Goal: Task Accomplishment & Management: Manage account settings

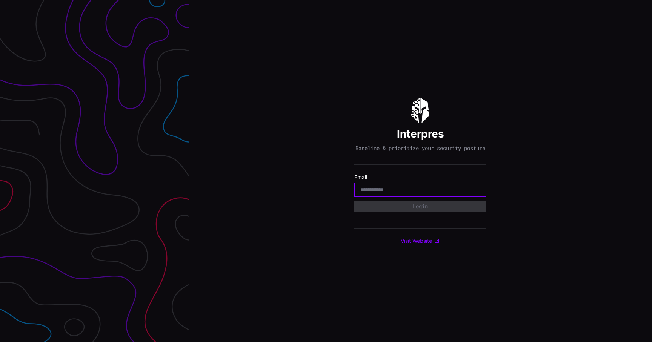
type input "*"
click at [385, 193] on input "*" at bounding box center [420, 189] width 120 height 7
click at [292, 233] on div "Interpres Baseline & prioritize your security posture Email Login Visit Website" at bounding box center [421, 171] width 464 height 342
click at [387, 192] on input "email" at bounding box center [420, 189] width 120 height 7
type input "**********"
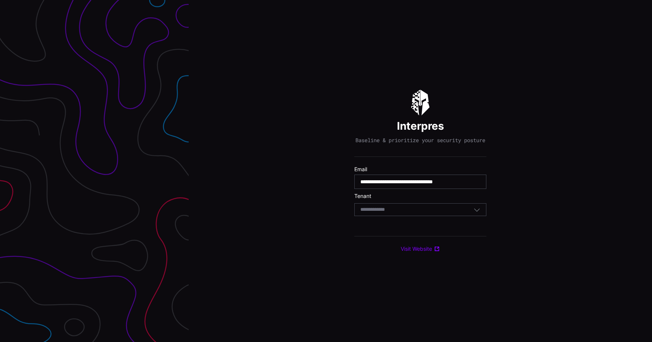
click at [399, 216] on div "Select Tenant" at bounding box center [420, 209] width 132 height 13
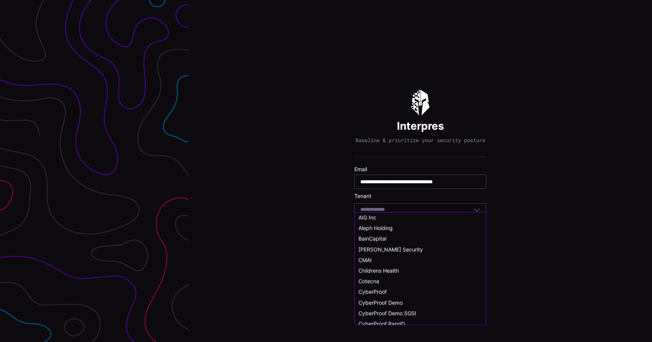
click at [399, 216] on div "Select Tenant" at bounding box center [420, 209] width 132 height 13
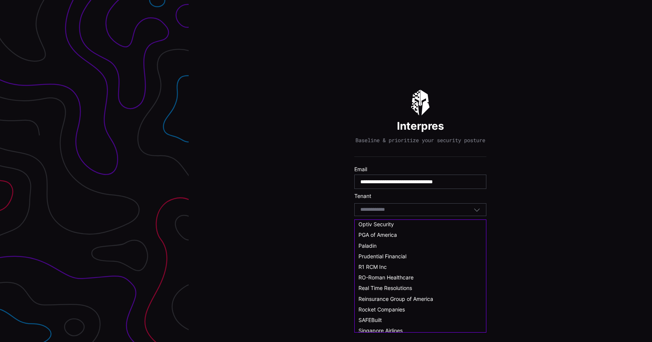
scroll to position [350, 0]
click at [396, 309] on span "Rocket Companies" at bounding box center [382, 308] width 46 height 6
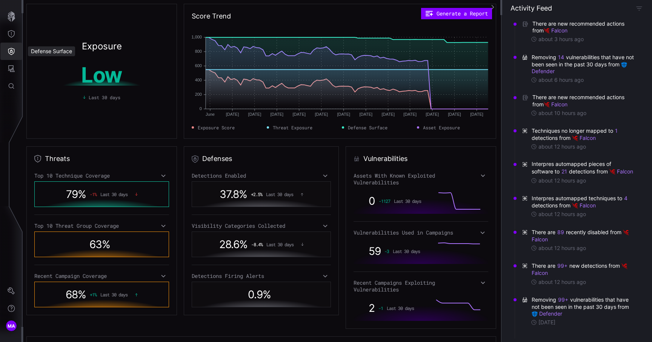
click at [13, 53] on icon "Defense Surface" at bounding box center [11, 51] width 6 height 7
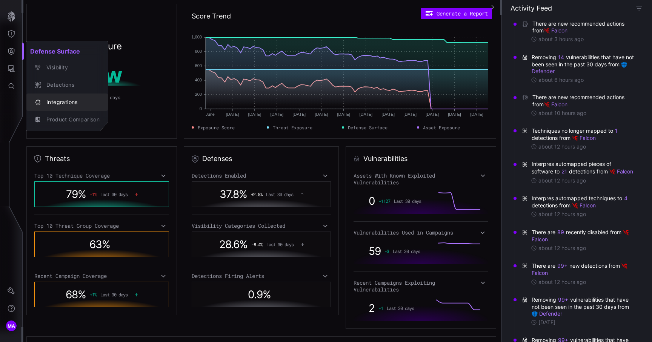
click at [54, 102] on div "Integrations" at bounding box center [71, 102] width 57 height 9
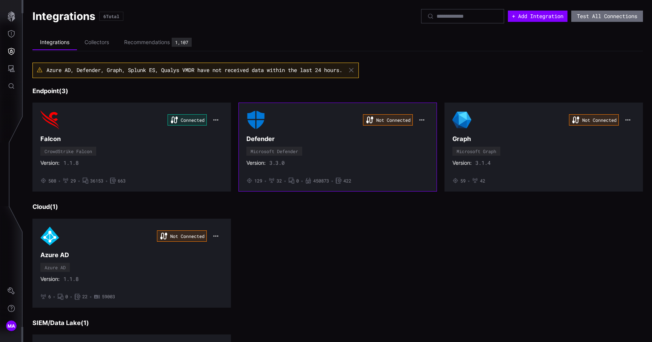
click at [422, 119] on icon "button" at bounding box center [422, 120] width 6 height 6
click at [425, 136] on div "Edit" at bounding box center [436, 137] width 26 height 6
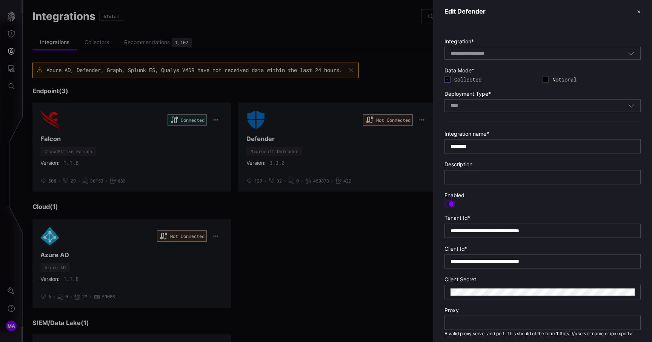
click at [452, 203] on div at bounding box center [451, 204] width 5 height 5
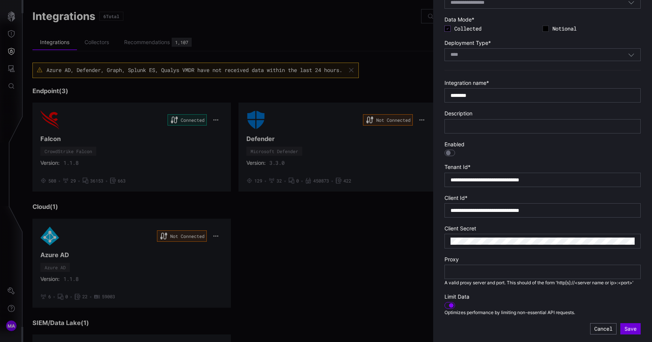
click at [631, 330] on button "Save" at bounding box center [631, 328] width 20 height 11
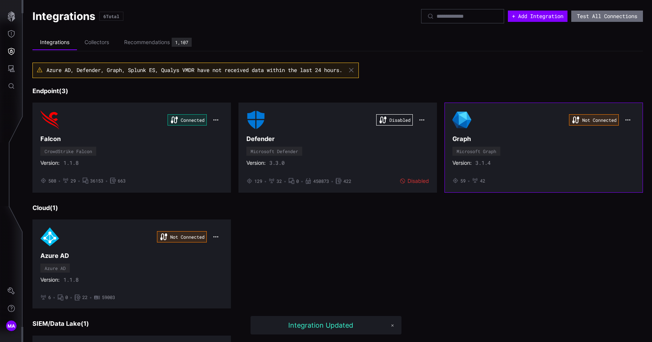
click at [625, 118] on icon "button" at bounding box center [628, 120] width 6 height 6
click at [622, 137] on div "Edit" at bounding box center [629, 137] width 26 height 6
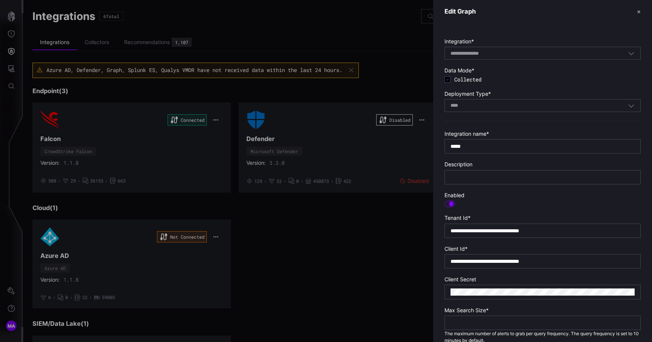
click at [447, 203] on div at bounding box center [450, 204] width 11 height 7
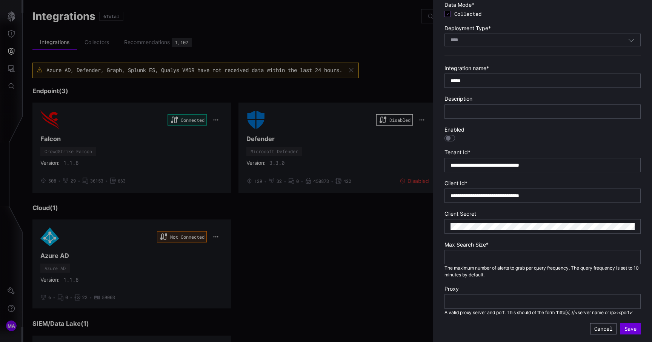
click at [630, 331] on button "Save" at bounding box center [631, 328] width 20 height 11
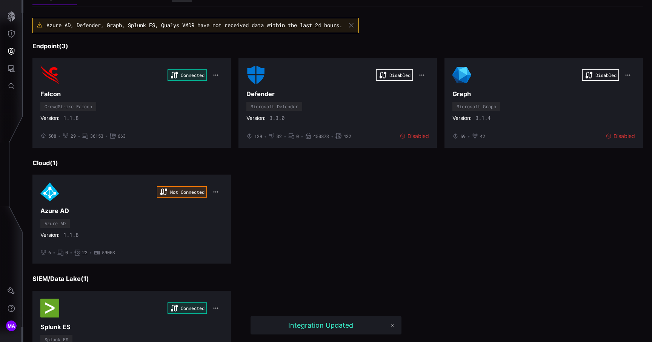
scroll to position [51, 0]
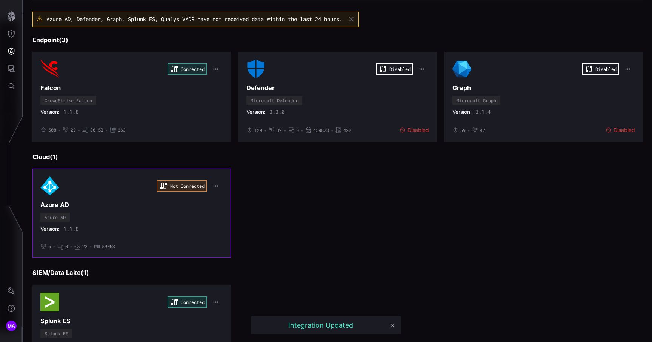
click at [219, 187] on button "button" at bounding box center [216, 186] width 14 height 11
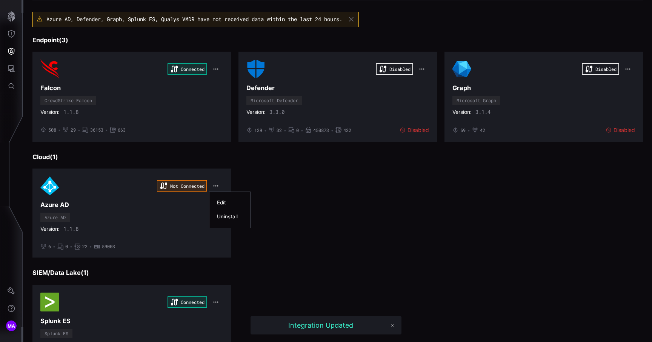
click at [223, 203] on div "Edit" at bounding box center [230, 203] width 26 height 6
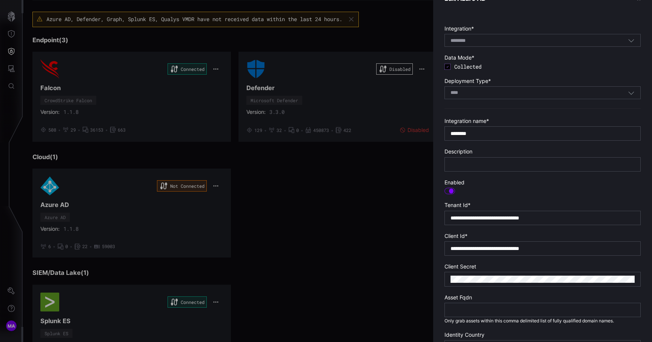
scroll to position [19, 0]
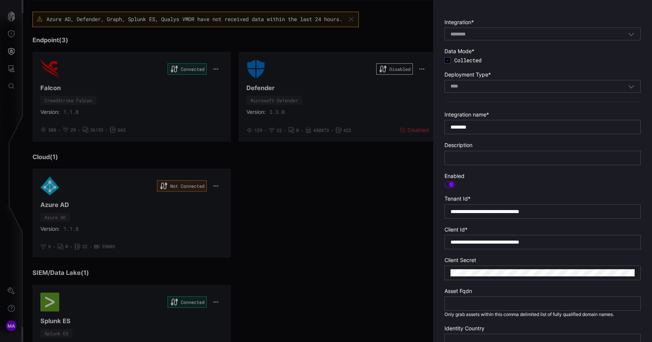
click at [451, 185] on div at bounding box center [451, 184] width 5 height 5
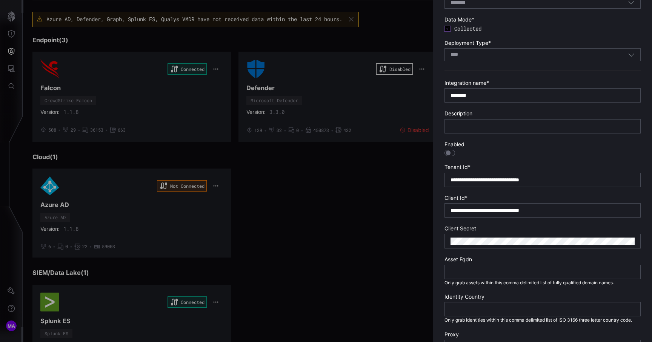
scroll to position [96, 0]
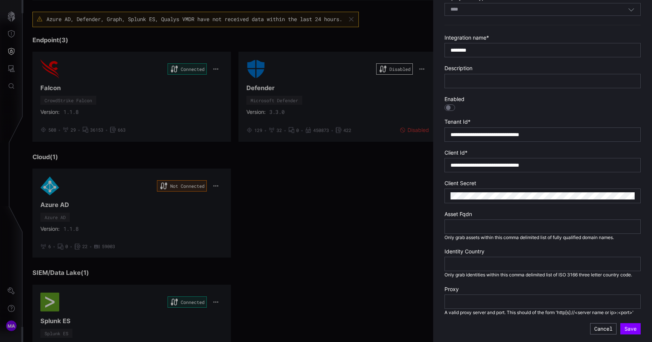
click at [631, 336] on div "**********" at bounding box center [542, 135] width 219 height 416
click at [631, 328] on button "Save" at bounding box center [631, 328] width 20 height 11
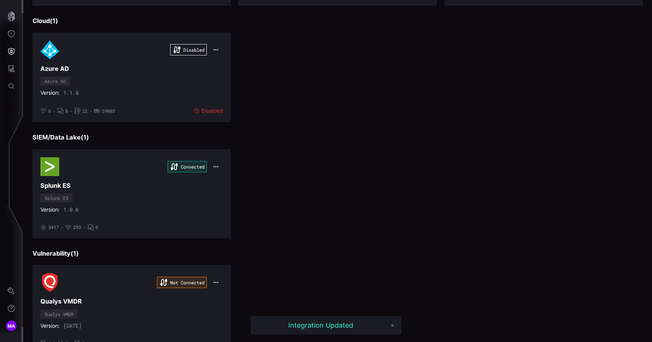
scroll to position [220, 0]
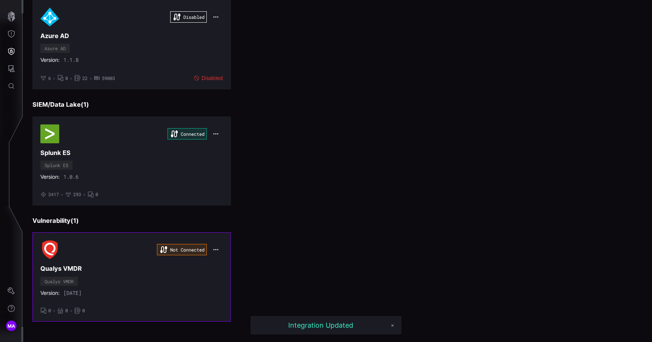
click at [217, 246] on button "button" at bounding box center [216, 250] width 14 height 11
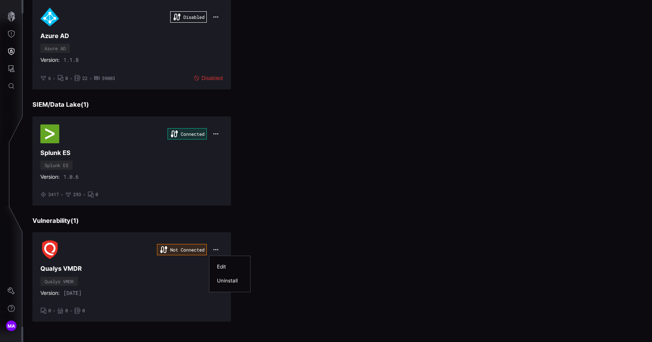
click at [223, 266] on div "Edit" at bounding box center [230, 267] width 26 height 6
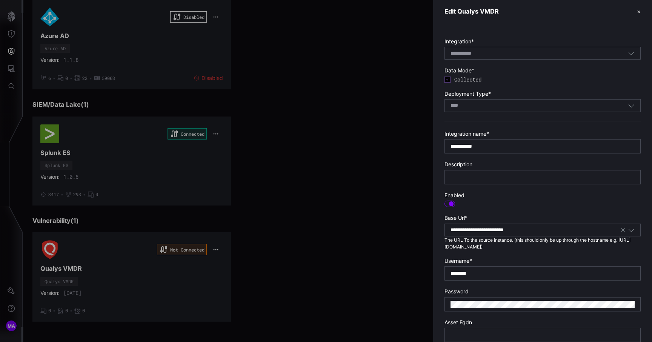
click at [452, 205] on div at bounding box center [451, 204] width 5 height 5
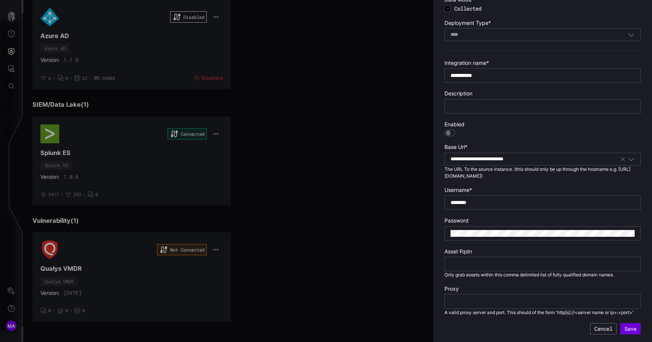
click at [631, 326] on button "Save" at bounding box center [631, 328] width 20 height 11
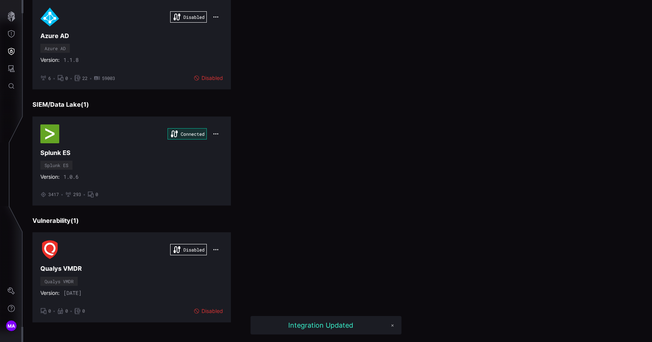
click at [335, 164] on div "Connected Splunk ES Splunk ES Version: 1.0.6 • 3417 • 293 • 0" at bounding box center [337, 161] width 611 height 89
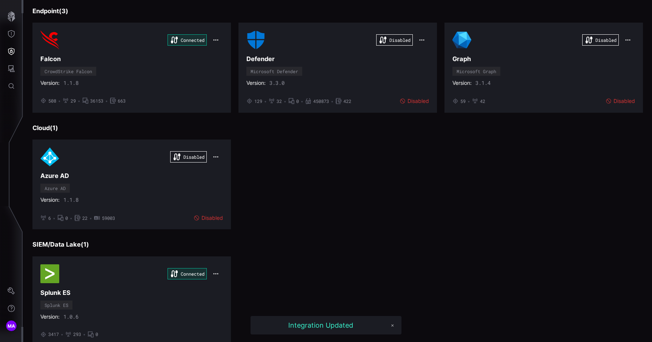
scroll to position [0, 0]
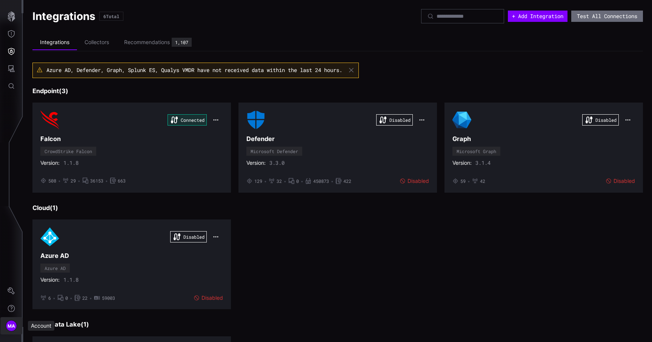
click at [9, 324] on span "MA" at bounding box center [12, 326] width 8 height 8
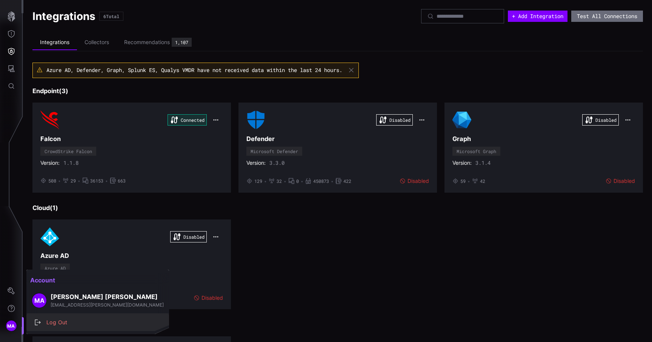
click at [42, 325] on div "button" at bounding box center [39, 323] width 8 height 6
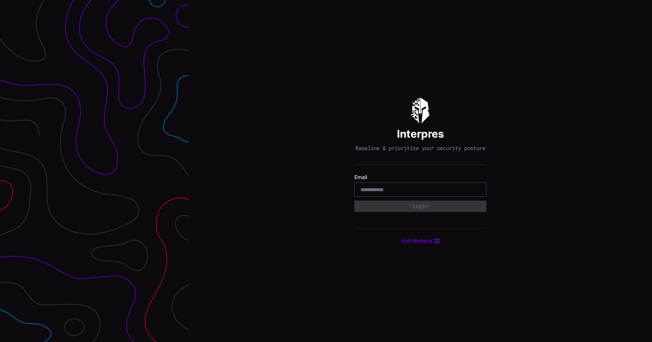
click at [410, 193] on input "email" at bounding box center [420, 189] width 120 height 7
type input "**********"
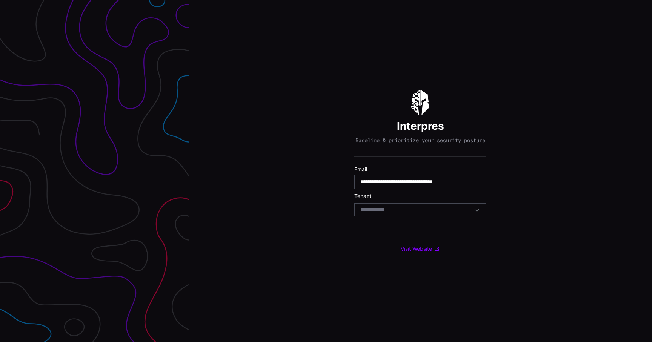
click at [410, 213] on div "Select Tenant" at bounding box center [416, 209] width 113 height 7
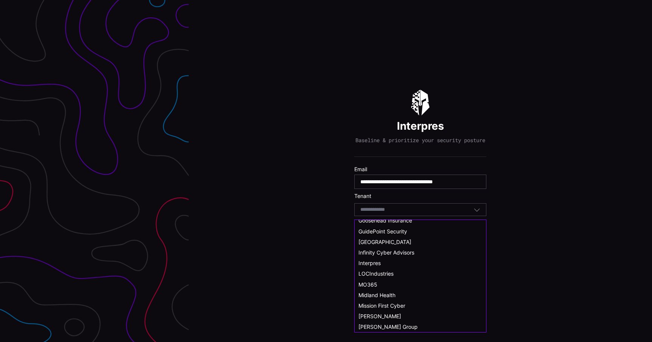
scroll to position [202, 0]
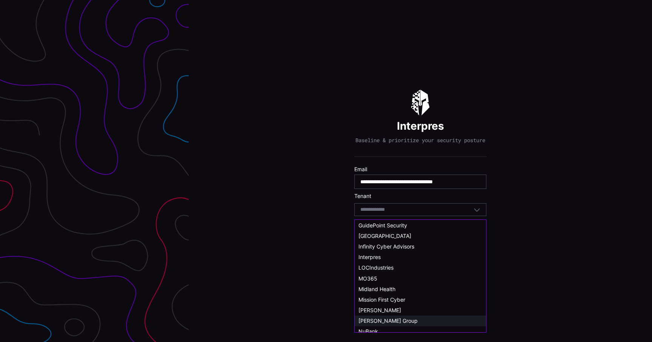
click at [398, 322] on span "[PERSON_NAME] Group" at bounding box center [388, 321] width 59 height 6
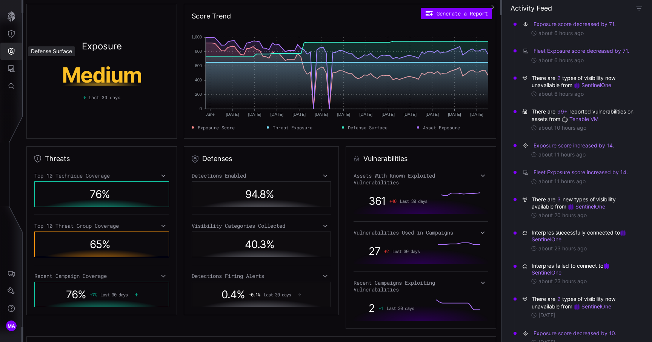
click at [10, 55] on icon "Defense Surface" at bounding box center [12, 52] width 8 height 8
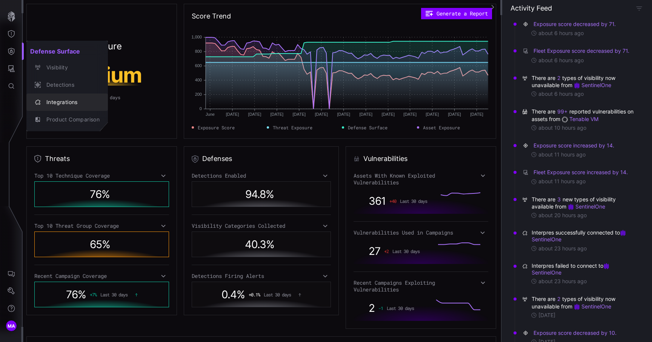
click at [51, 99] on div "Integrations" at bounding box center [71, 102] width 57 height 9
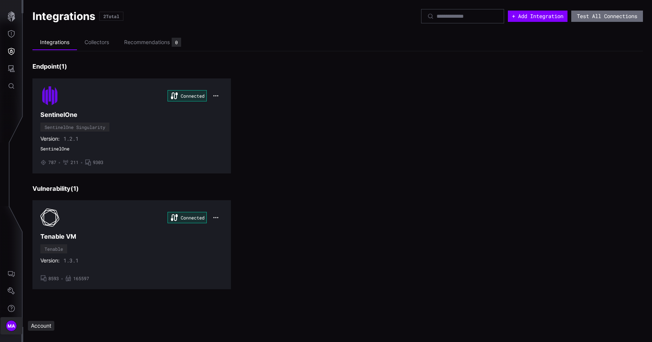
click at [7, 320] on button "MA" at bounding box center [11, 325] width 22 height 17
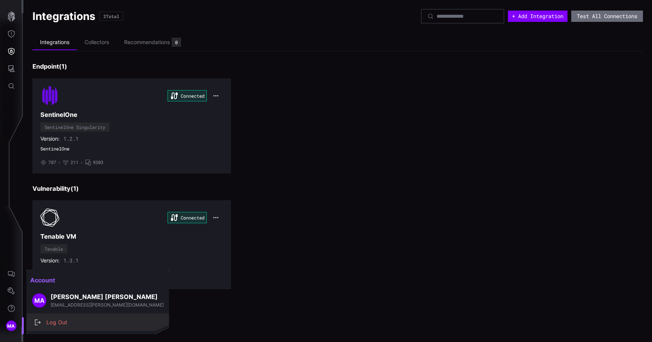
click at [62, 319] on div "Log Out" at bounding box center [102, 322] width 118 height 9
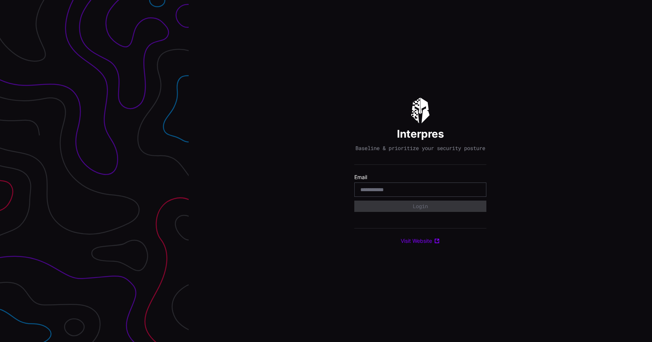
type input "**********"
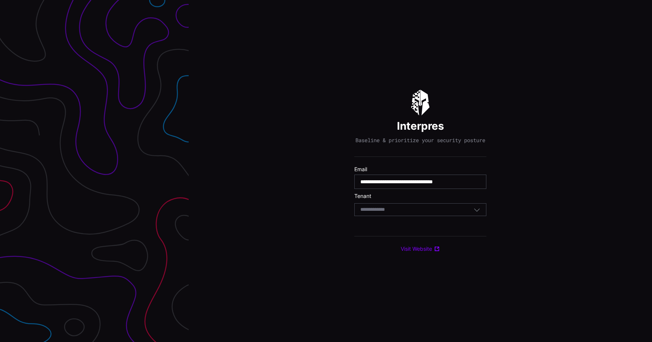
click at [407, 213] on div "Select Tenant" at bounding box center [416, 209] width 113 height 7
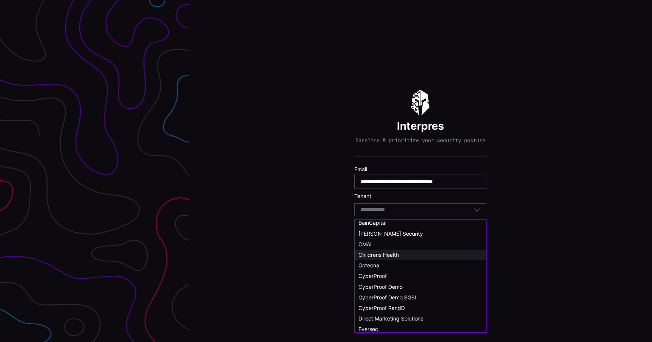
scroll to position [24, 0]
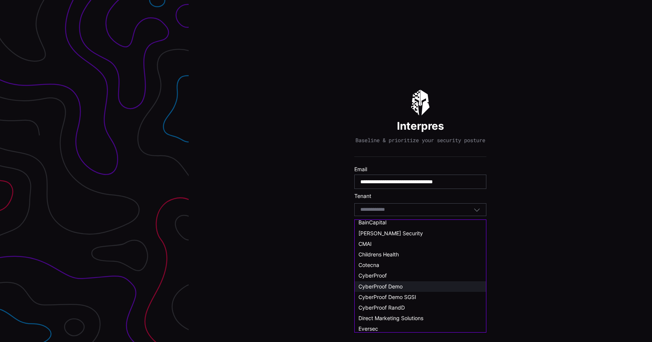
click at [395, 286] on span "CyberProof Demo" at bounding box center [381, 286] width 44 height 6
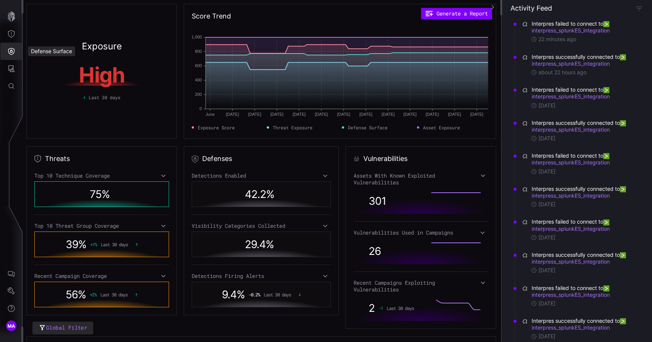
click at [17, 59] on button "Defense Surface" at bounding box center [11, 51] width 22 height 17
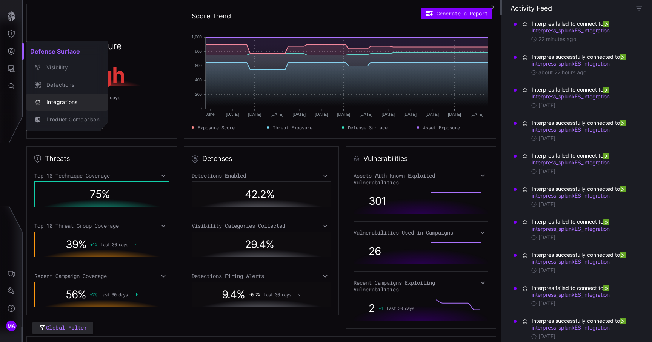
click at [60, 95] on button "Integrations" at bounding box center [67, 102] width 82 height 17
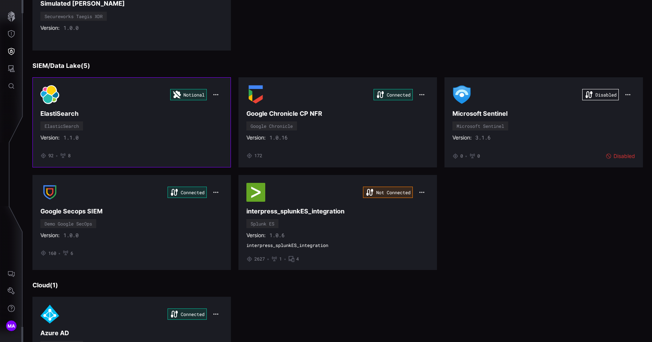
scroll to position [364, 0]
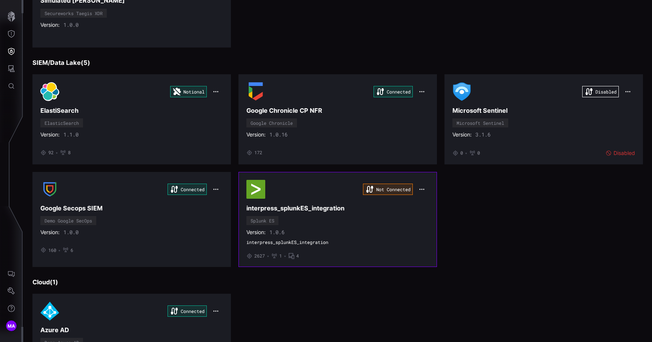
click at [388, 212] on h3 "interpress_splunkES_integration" at bounding box center [337, 209] width 183 height 8
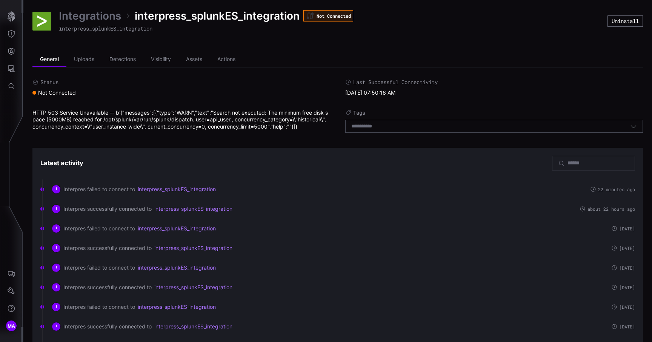
click at [109, 18] on link "Integrations" at bounding box center [90, 16] width 62 height 14
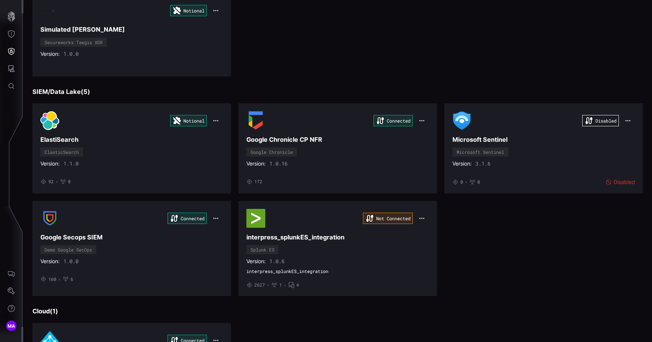
scroll to position [345, 0]
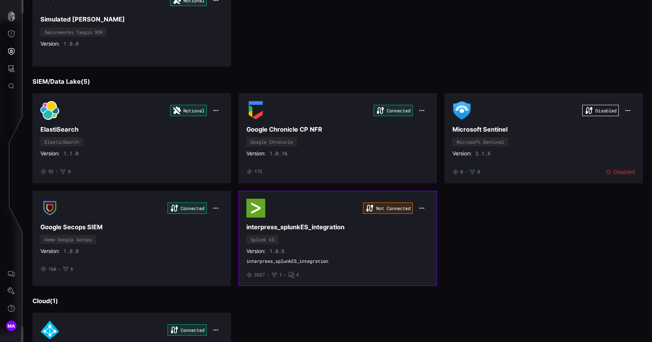
click at [423, 206] on icon "button" at bounding box center [422, 208] width 6 height 6
click at [433, 226] on div "Edit" at bounding box center [436, 225] width 26 height 6
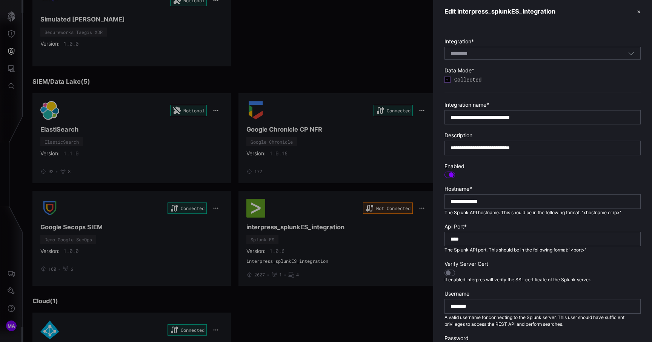
click at [639, 11] on button "✕" at bounding box center [639, 12] width 4 height 8
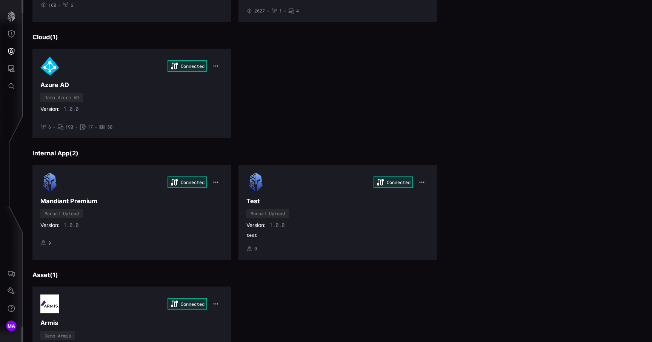
scroll to position [610, 0]
click at [12, 326] on span "MA" at bounding box center [12, 326] width 8 height 8
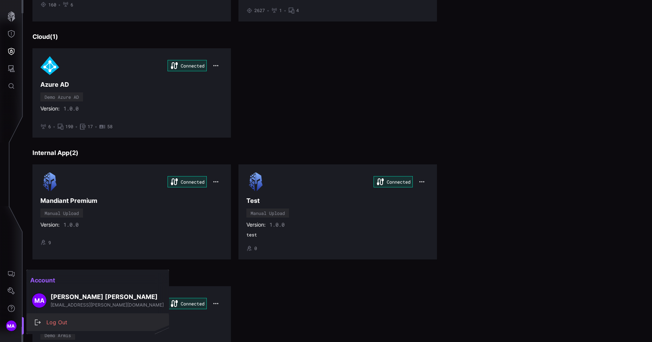
click at [47, 323] on div "Log Out" at bounding box center [102, 322] width 118 height 9
